Goal: Find specific page/section: Find specific page/section

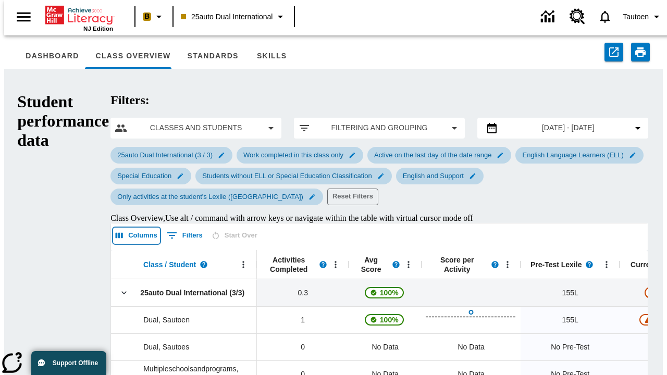
click at [116, 233] on icon "Select columns" at bounding box center [119, 236] width 7 height 6
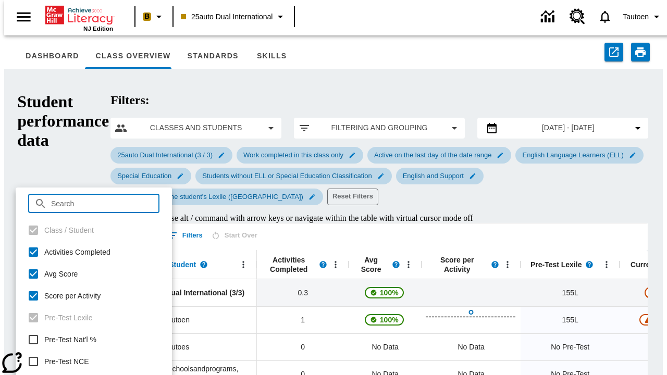
checkbox input "true"
